Goal: Complete application form

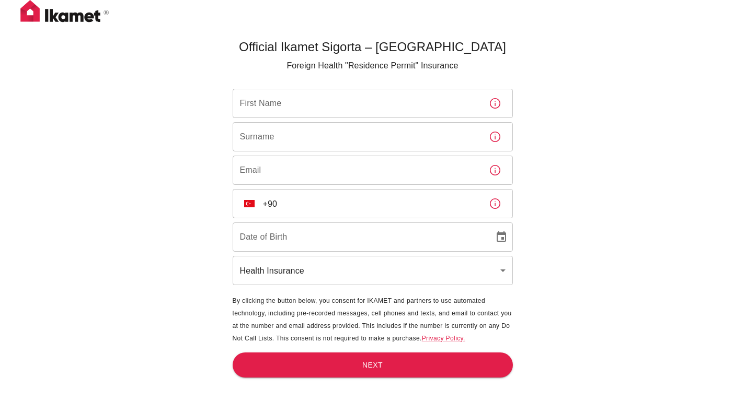
click at [273, 103] on div "First Name First Name" at bounding box center [373, 103] width 280 height 29
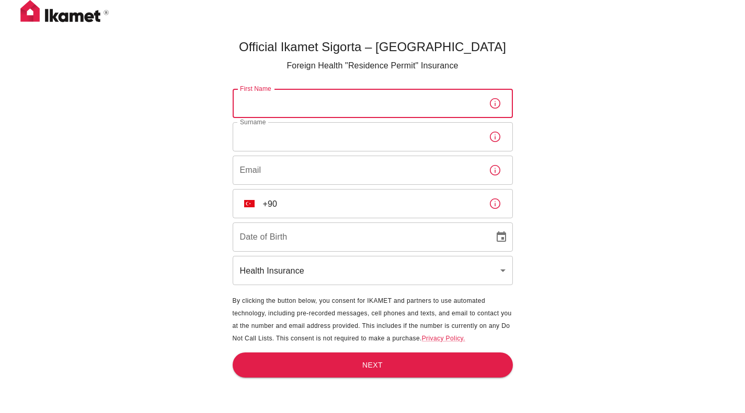
type input "[PERSON_NAME]"
type input "[PERSON_NAME] [PERSON_NAME]"
click at [287, 172] on input "Email" at bounding box center [357, 170] width 248 height 29
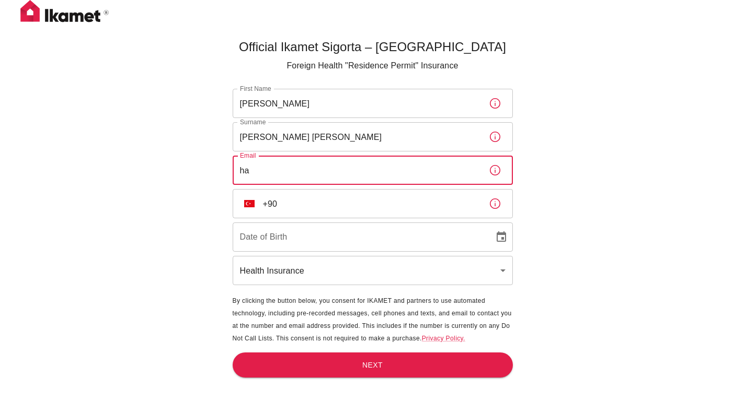
type input "h"
type input "E"
click at [273, 264] on body "Official Ikamet Sigorta – [DEMOGRAPHIC_DATA] Foreign Health "Residence Permit" …" at bounding box center [372, 224] width 745 height 448
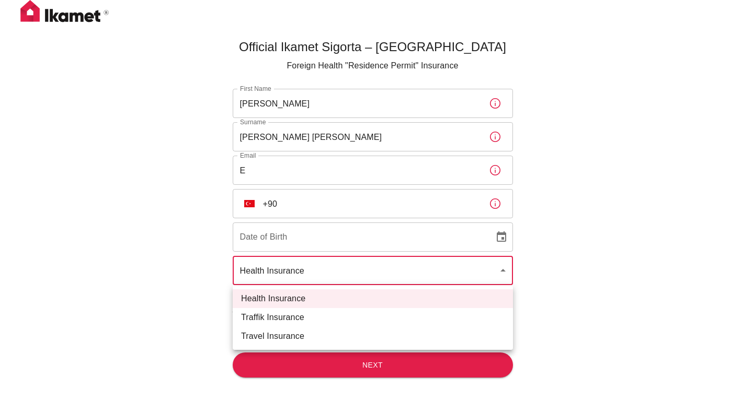
click at [273, 264] on div at bounding box center [376, 206] width 753 height 413
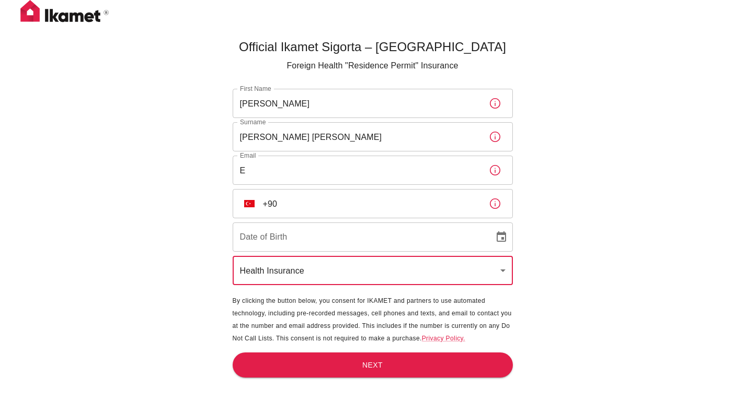
click at [294, 174] on input "E" at bounding box center [357, 170] width 248 height 29
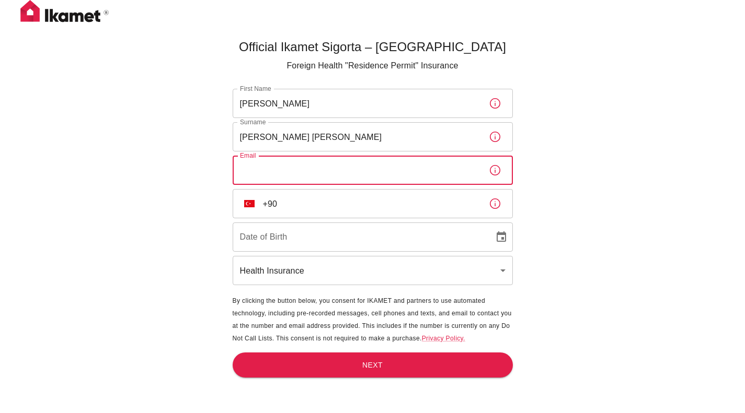
click at [676, 287] on div "Official Ikamet Sigorta – [DEMOGRAPHIC_DATA] Foreign Health "Residence Permit" …" at bounding box center [372, 224] width 745 height 448
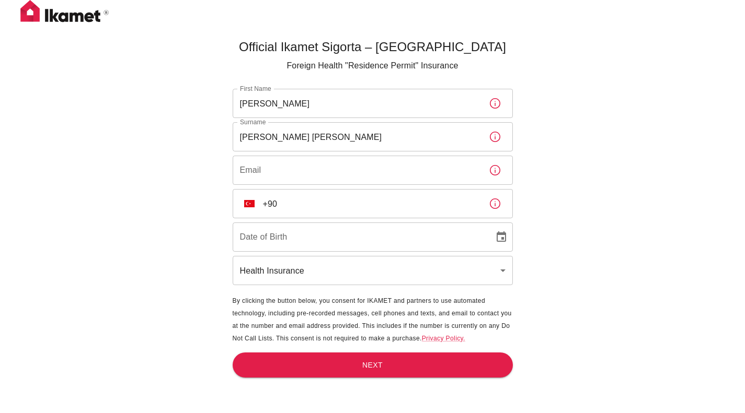
click at [286, 170] on input "Email" at bounding box center [357, 170] width 248 height 29
